Goal: Transaction & Acquisition: Purchase product/service

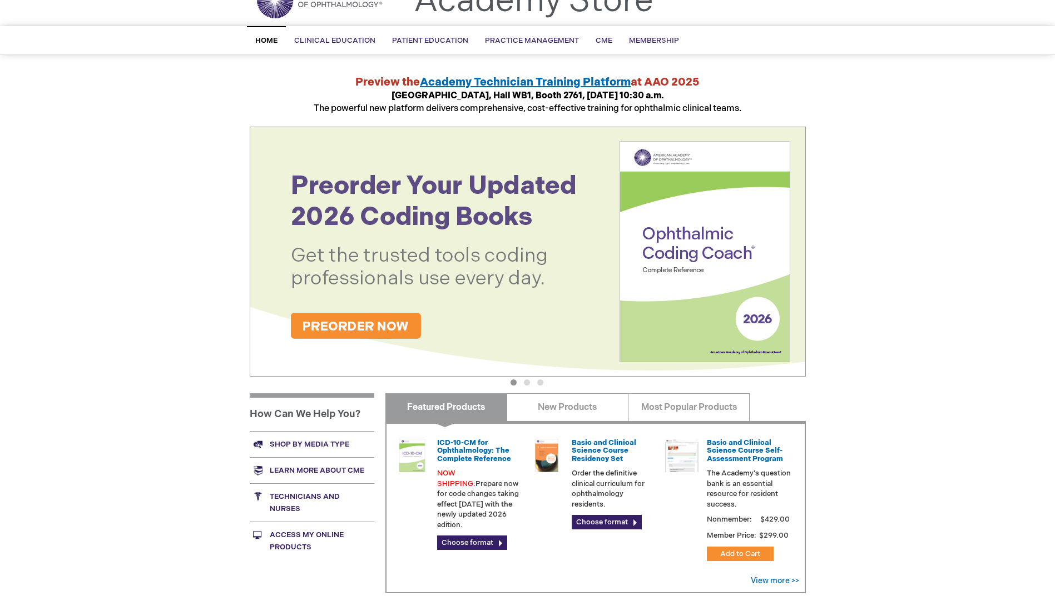
scroll to position [111, 0]
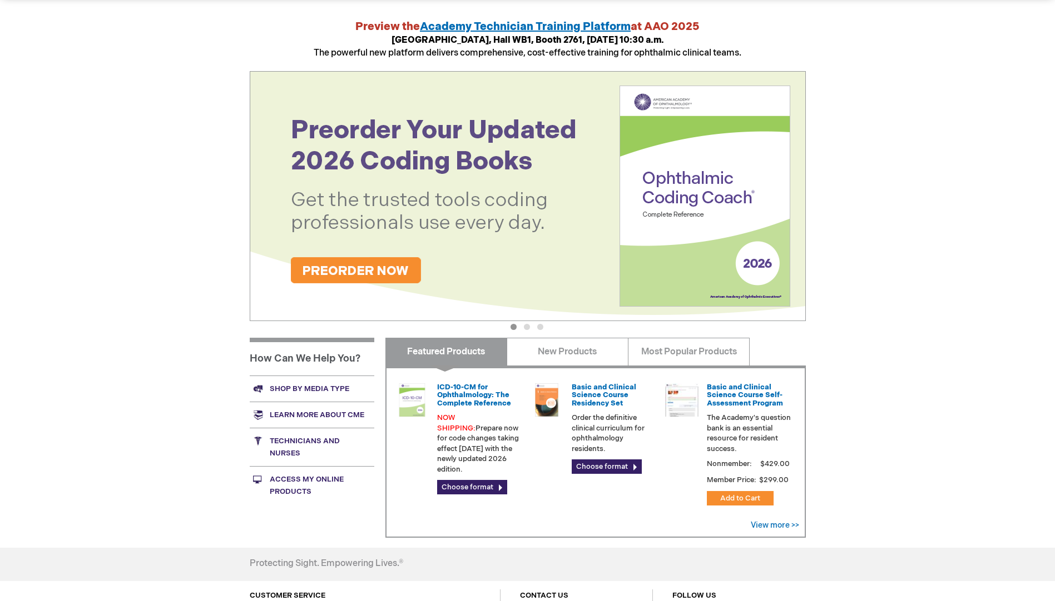
click at [346, 384] on link "Shop by media type" at bounding box center [312, 389] width 125 height 26
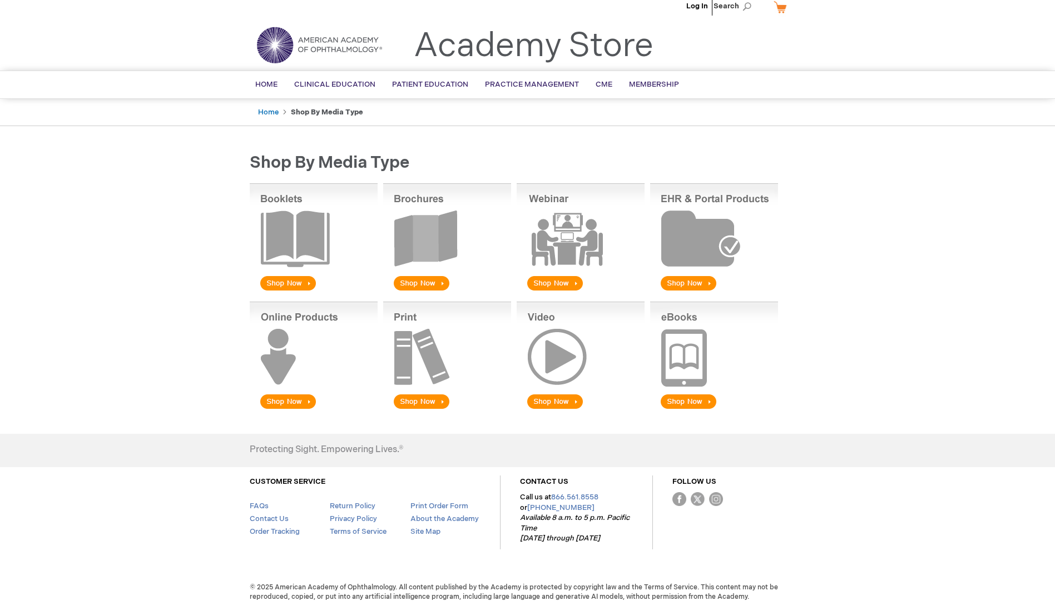
scroll to position [19, 0]
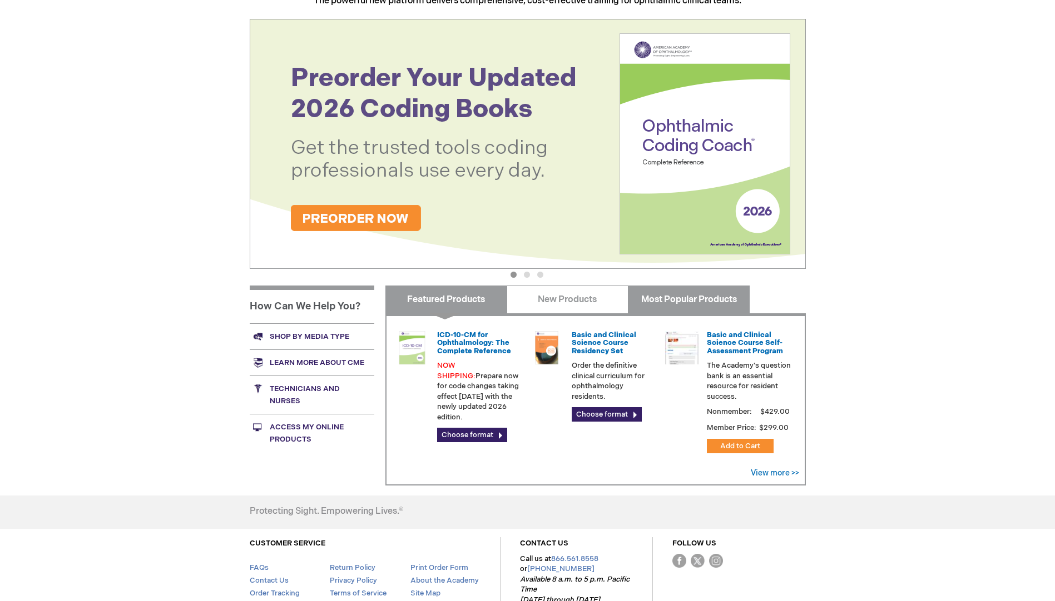
click at [715, 299] on link "Most Popular Products" at bounding box center [689, 300] width 122 height 28
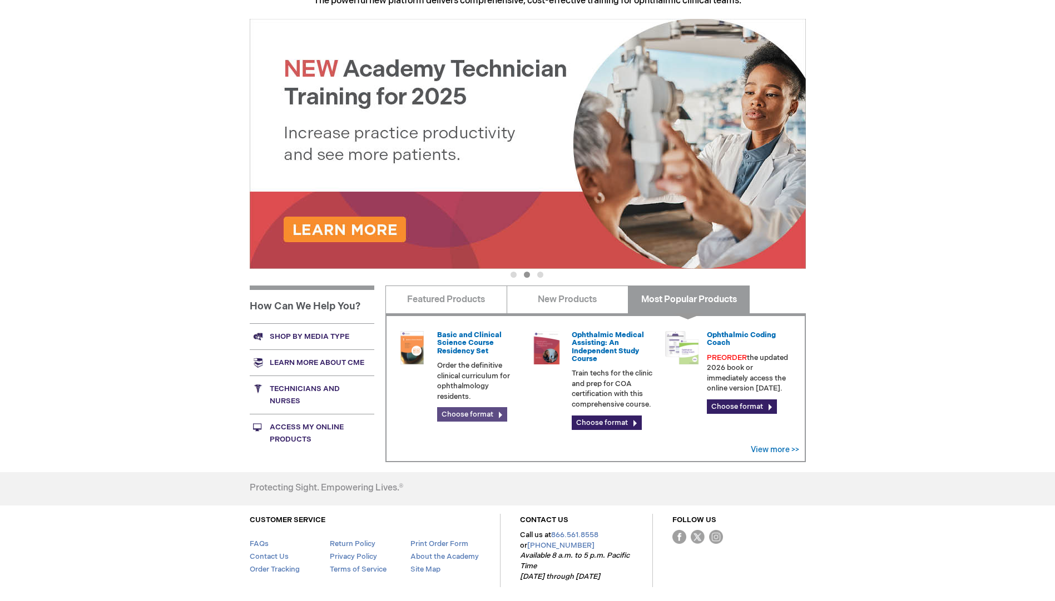
click at [455, 411] on link "Choose format" at bounding box center [472, 414] width 70 height 14
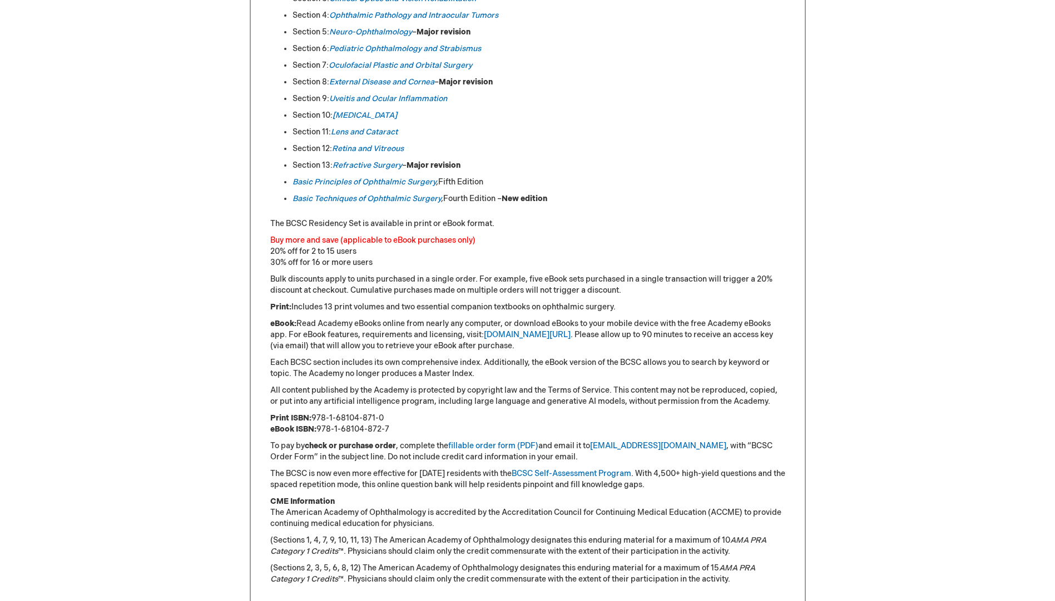
scroll to position [667, 0]
